Goal: Find specific page/section: Find specific page/section

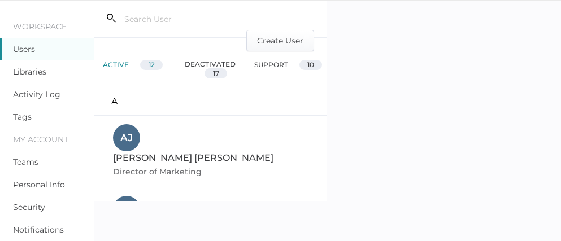
scroll to position [621, 0]
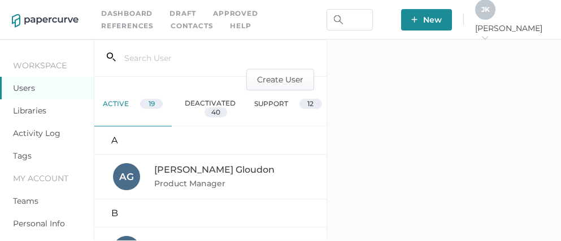
click at [171, 28] on link "Contacts" at bounding box center [192, 26] width 42 height 12
